Goal: Communication & Community: Participate in discussion

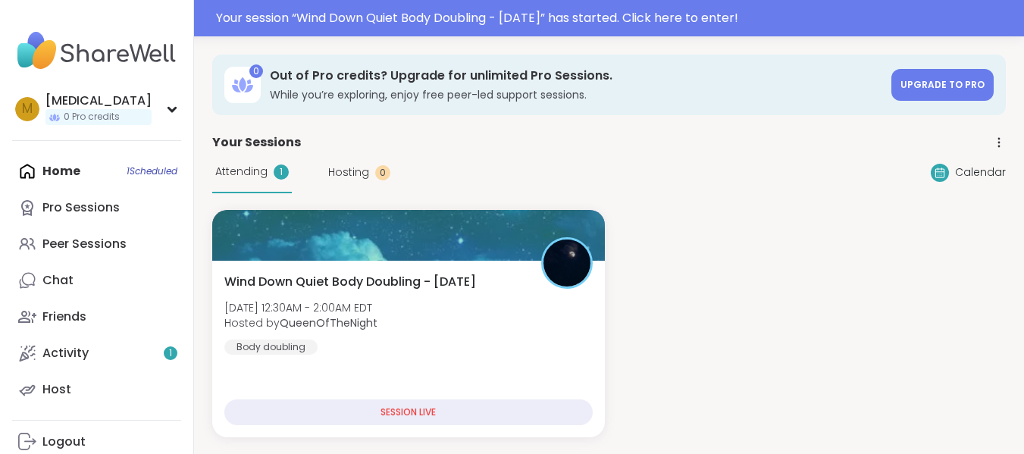
click at [309, 261] on div "Wind Down Quiet Body Doubling - [DATE] [DATE] 12:30AM - 2:00AM EDT Hosted by Qu…" at bounding box center [408, 349] width 393 height 177
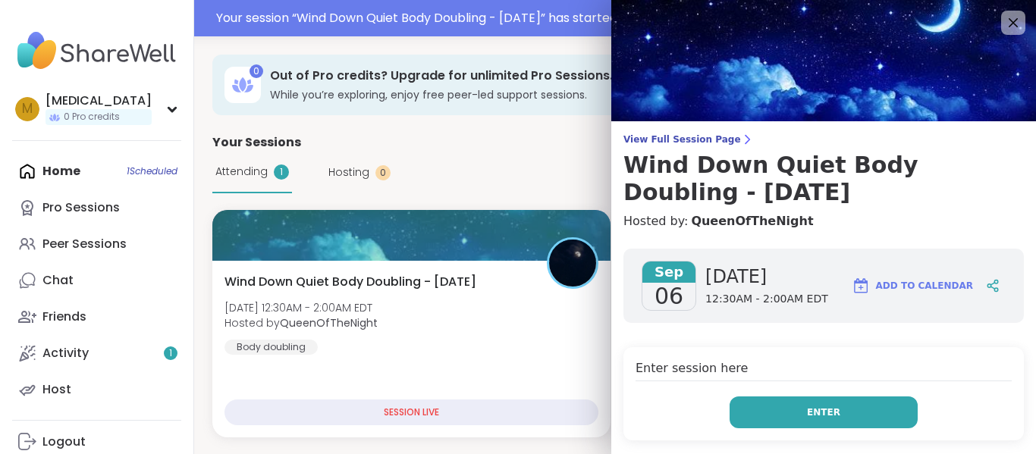
click at [743, 403] on button "Enter" at bounding box center [823, 412] width 188 height 32
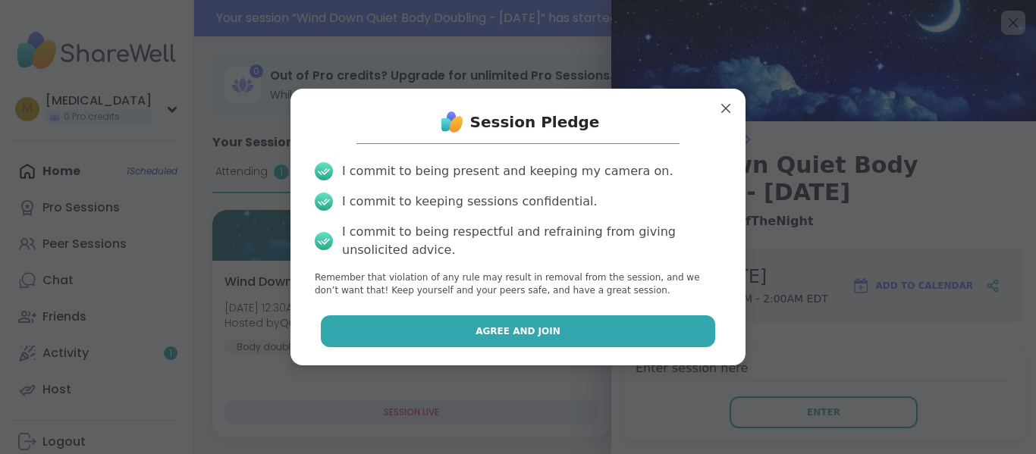
click at [569, 346] on button "Agree and Join" at bounding box center [518, 331] width 395 height 32
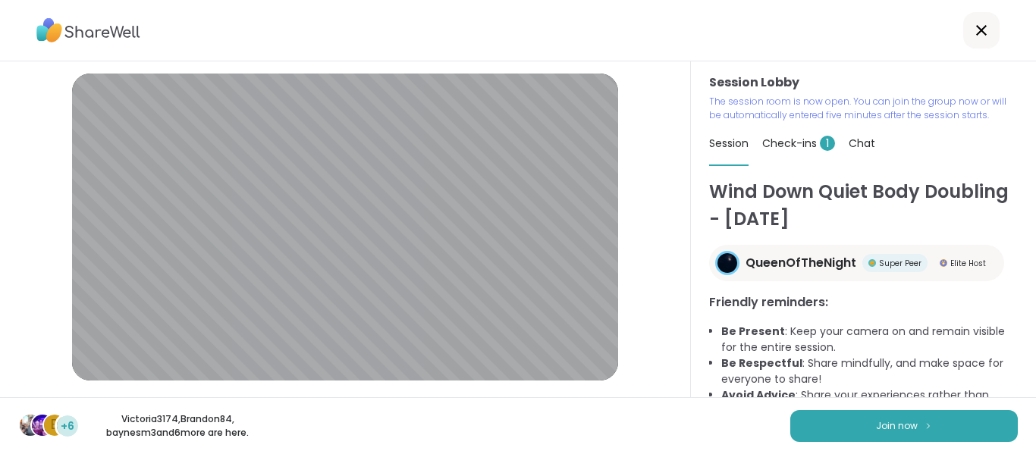
scroll to position [89, 0]
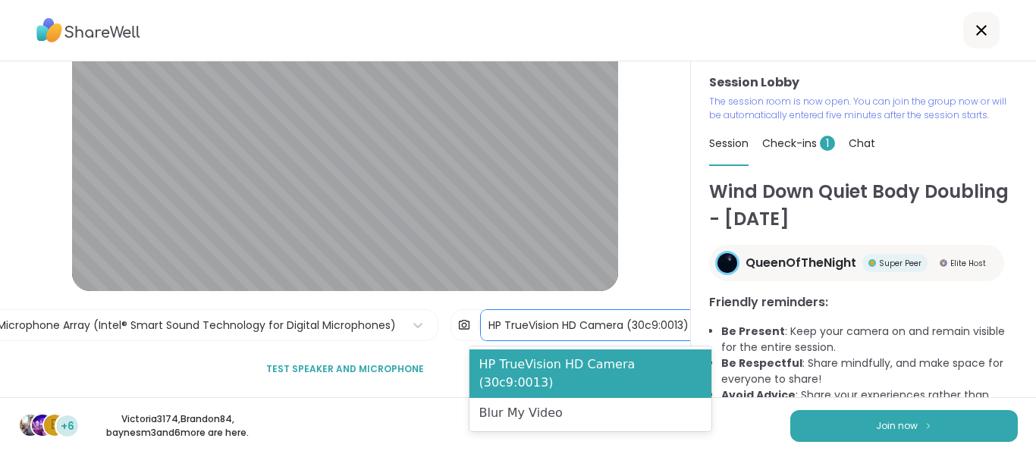
click at [559, 338] on div "HP TrueVision HD Camera (30c9:0013)" at bounding box center [588, 325] width 215 height 30
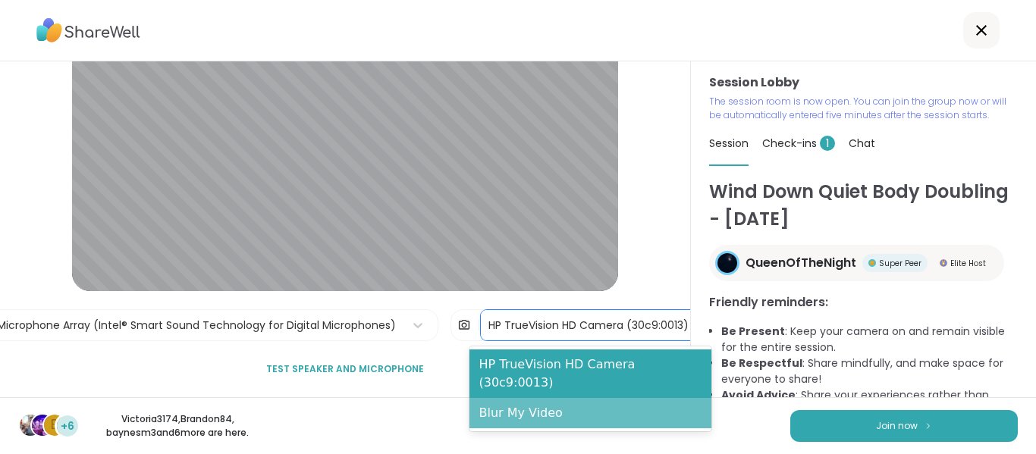
click at [550, 398] on div "Blur My Video" at bounding box center [590, 413] width 242 height 30
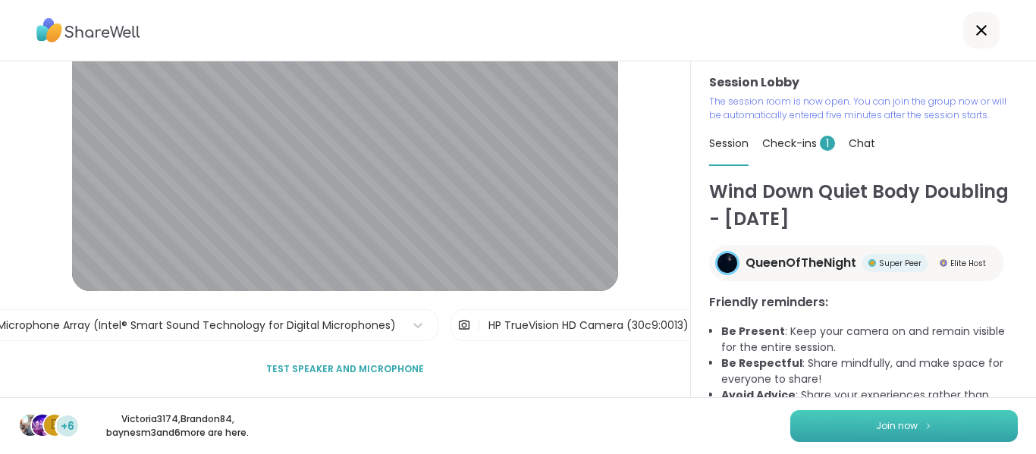
click at [895, 421] on span "Join now" at bounding box center [897, 426] width 42 height 14
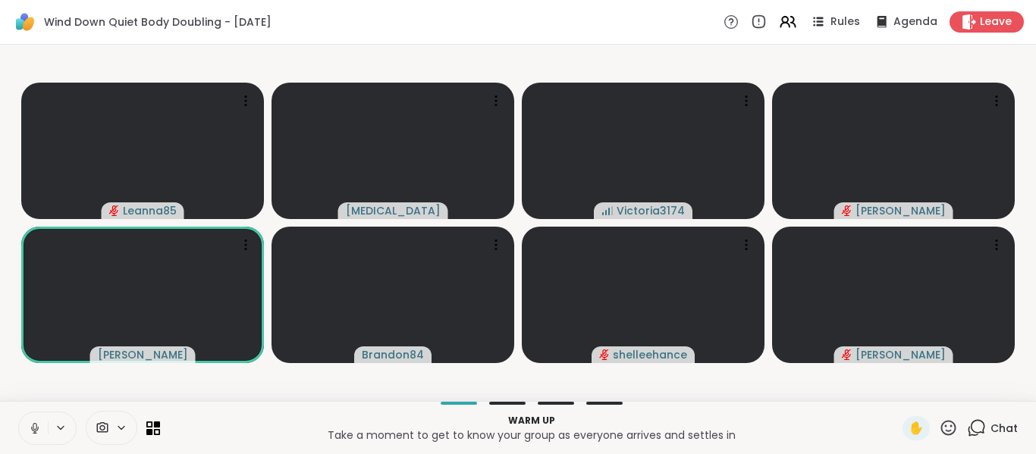
click at [33, 423] on icon at bounding box center [35, 429] width 14 height 14
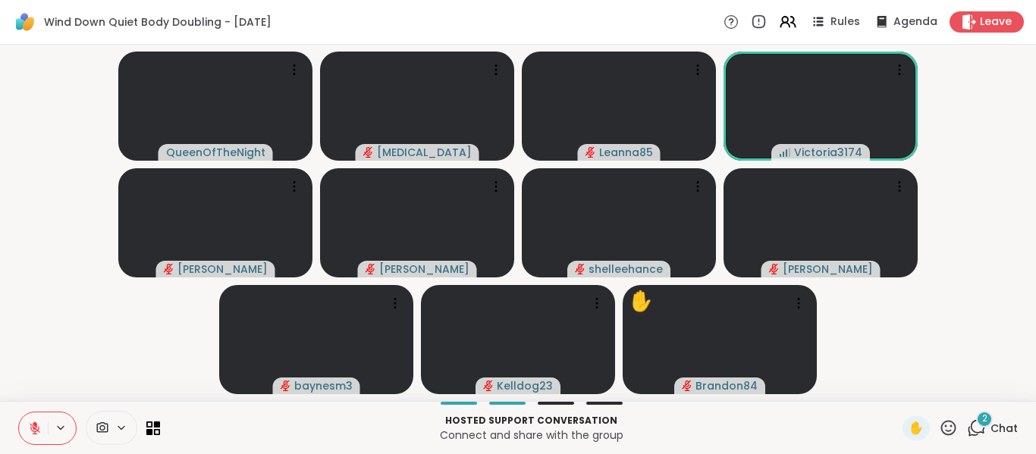
click at [939, 423] on icon at bounding box center [948, 427] width 19 height 19
click at [896, 389] on span "❤️" at bounding box center [903, 388] width 15 height 18
